Goal: Task Accomplishment & Management: Complete application form

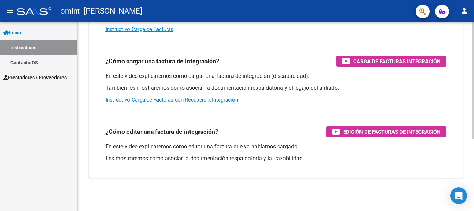
scroll to position [81, 0]
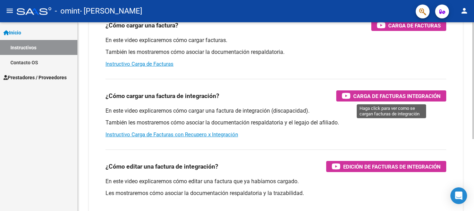
click at [376, 97] on span "Carga de Facturas Integración" at bounding box center [396, 96] width 87 height 9
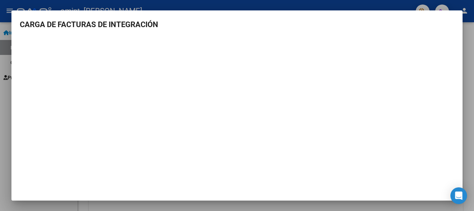
click at [468, 52] on div at bounding box center [237, 105] width 474 height 211
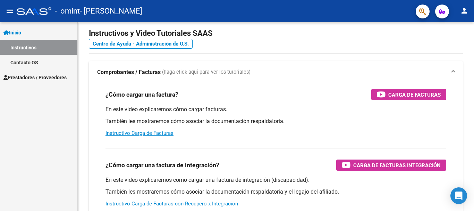
scroll to position [12, 0]
click at [467, 14] on mat-icon "person" at bounding box center [464, 11] width 8 height 8
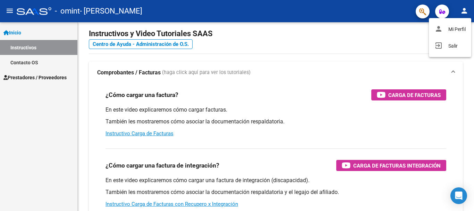
click at [35, 77] on div at bounding box center [237, 105] width 474 height 211
click at [30, 64] on link "Contacto OS" at bounding box center [38, 62] width 77 height 15
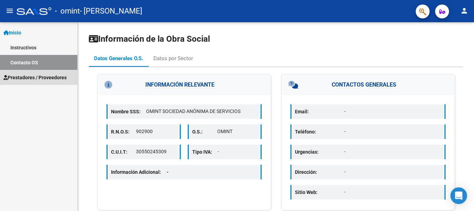
click at [44, 79] on span "Prestadores / Proveedores" at bounding box center [34, 78] width 63 height 8
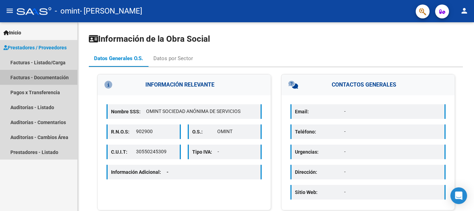
click at [59, 76] on link "Facturas - Documentación" at bounding box center [38, 77] width 77 height 15
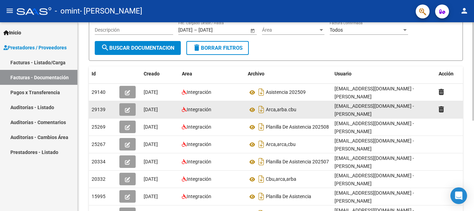
scroll to position [69, 0]
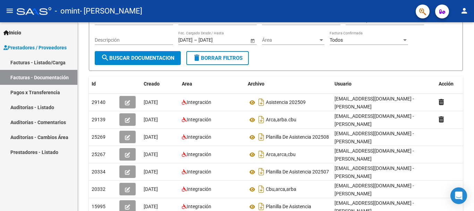
click at [44, 62] on link "Facturas - Listado/Carga" at bounding box center [38, 62] width 77 height 15
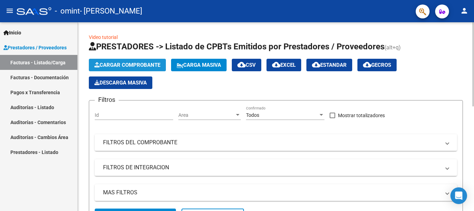
click at [151, 62] on span "Cargar Comprobante" at bounding box center [127, 65] width 66 height 6
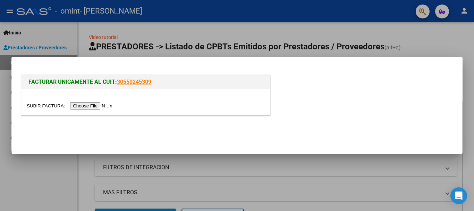
click at [86, 106] on input "file" at bounding box center [71, 105] width 88 height 7
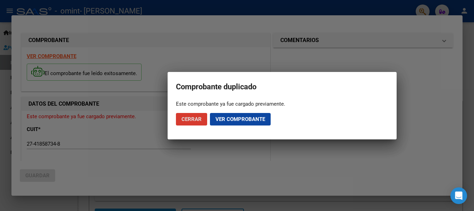
click at [226, 119] on span "Ver comprobante" at bounding box center [241, 119] width 50 height 6
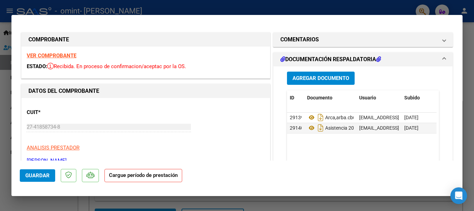
type input "$ 0,00"
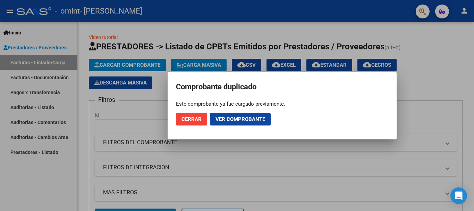
click at [240, 120] on span "Ver comprobante" at bounding box center [241, 119] width 50 height 6
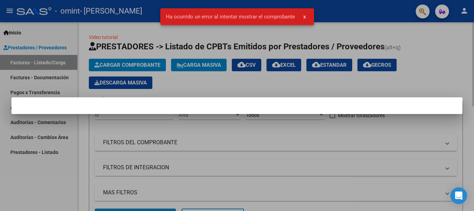
click at [218, 82] on div at bounding box center [237, 105] width 474 height 211
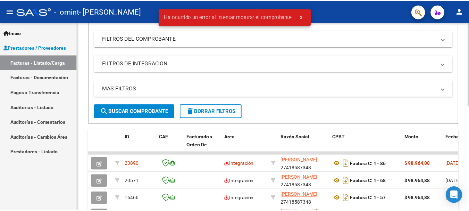
scroll to position [174, 0]
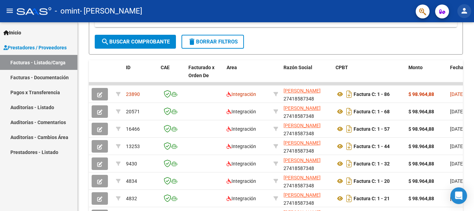
click at [464, 10] on mat-icon "person" at bounding box center [464, 11] width 8 height 8
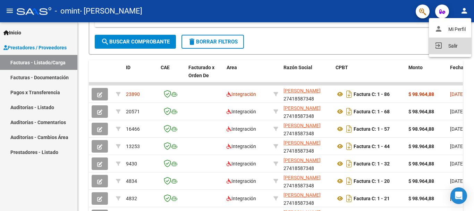
click at [452, 44] on button "exit_to_app Salir" at bounding box center [450, 45] width 42 height 17
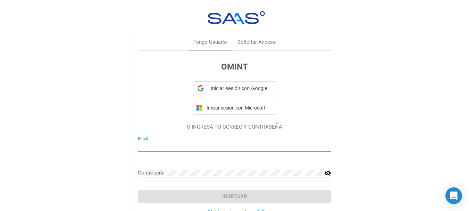
type input "[EMAIL_ADDRESS][DOMAIN_NAME]"
